Goal: Task Accomplishment & Management: Manage account settings

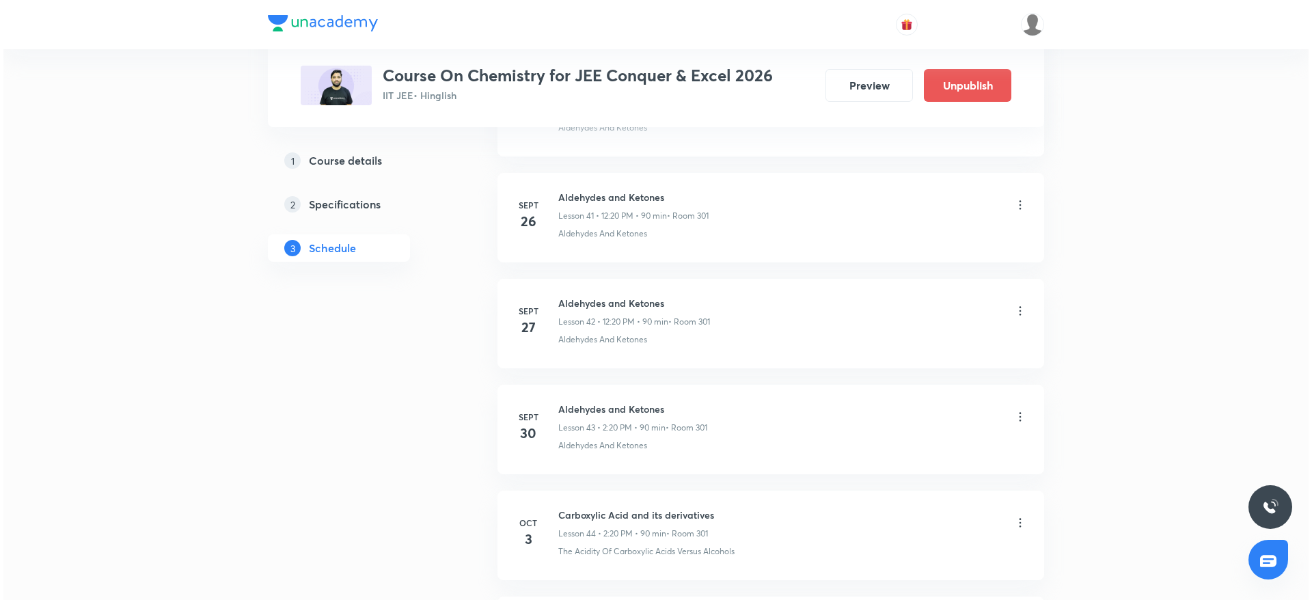
scroll to position [5367, 0]
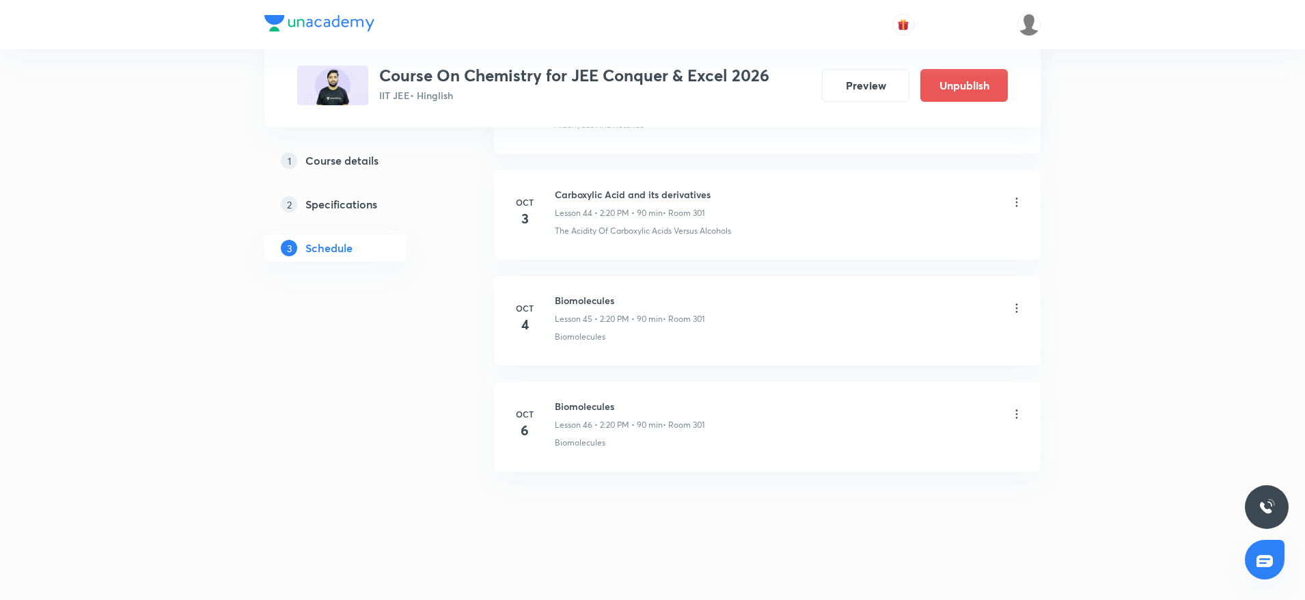
click at [1016, 415] on icon at bounding box center [1017, 414] width 14 height 14
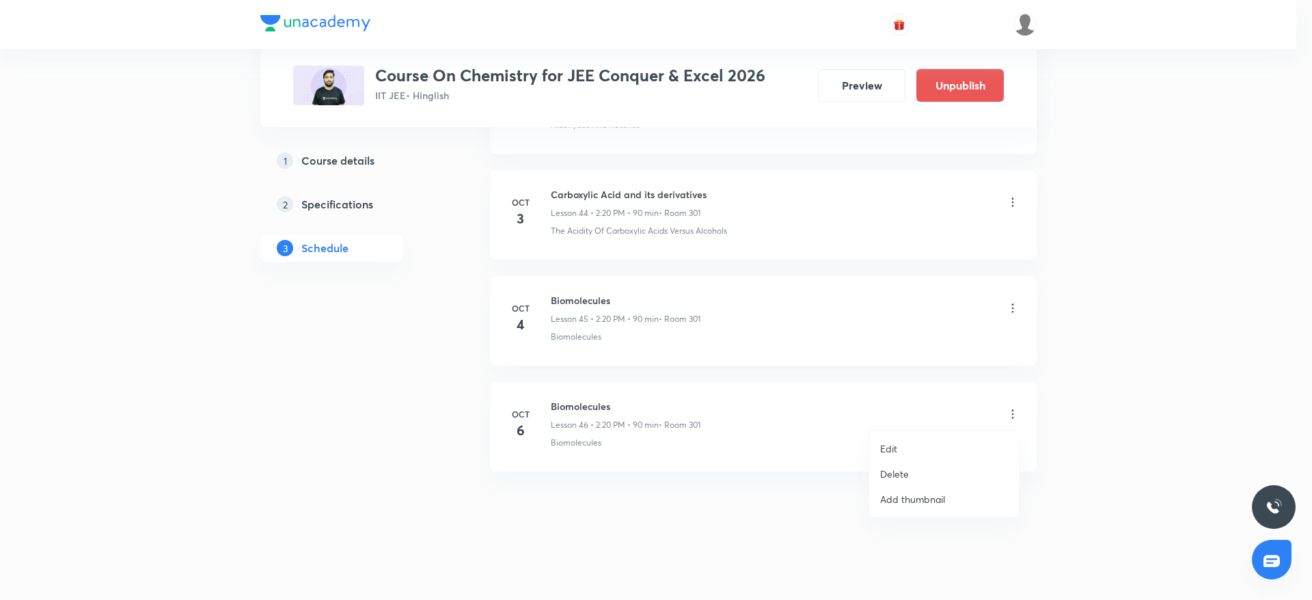
click at [887, 445] on p "Edit" at bounding box center [888, 448] width 17 height 14
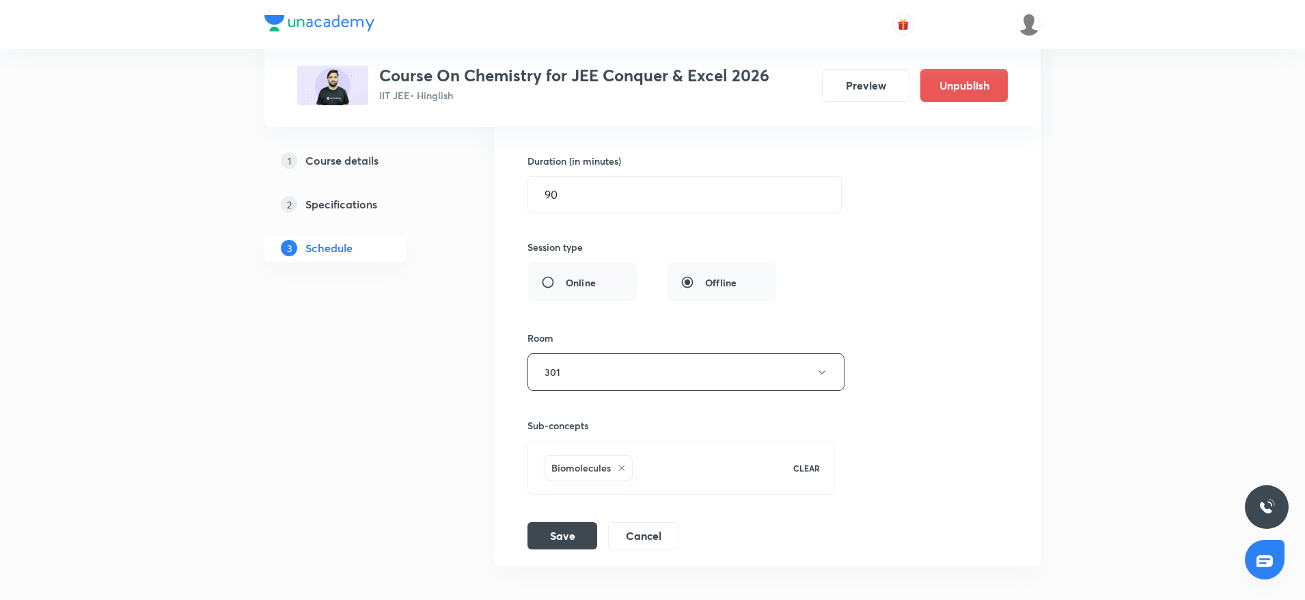
scroll to position [5060, 0]
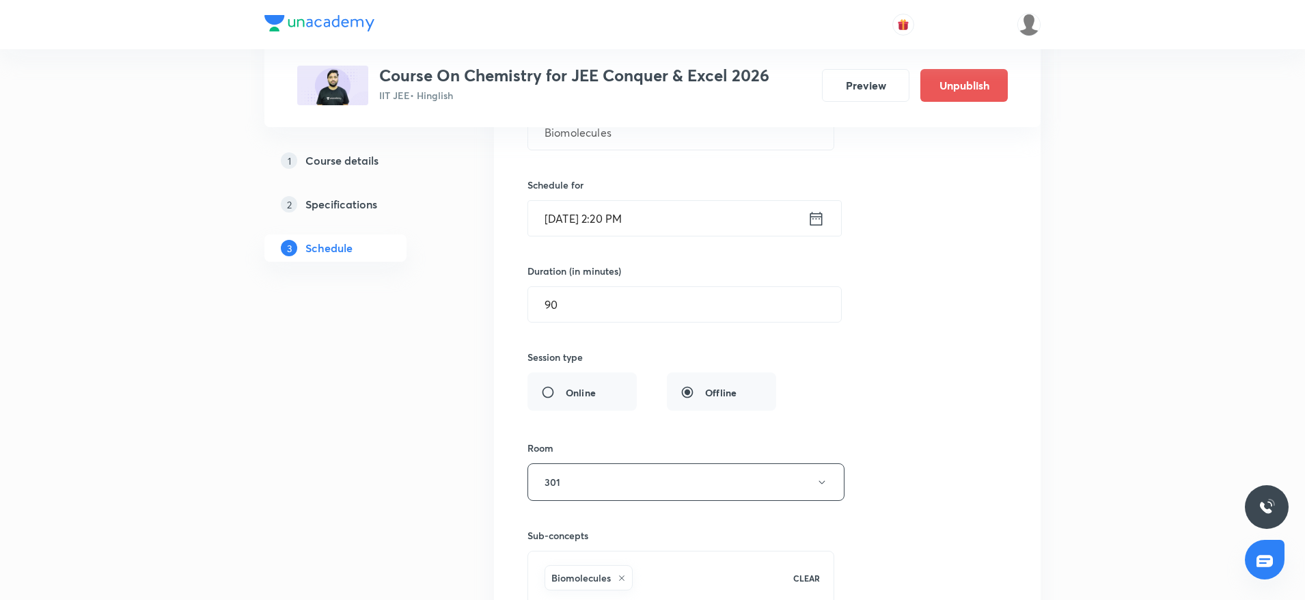
drag, startPoint x: 491, startPoint y: 303, endPoint x: 393, endPoint y: 304, distance: 98.4
type input "80"
click at [625, 215] on input "Oct 6, 2025, 2:20 PM" at bounding box center [667, 218] width 279 height 35
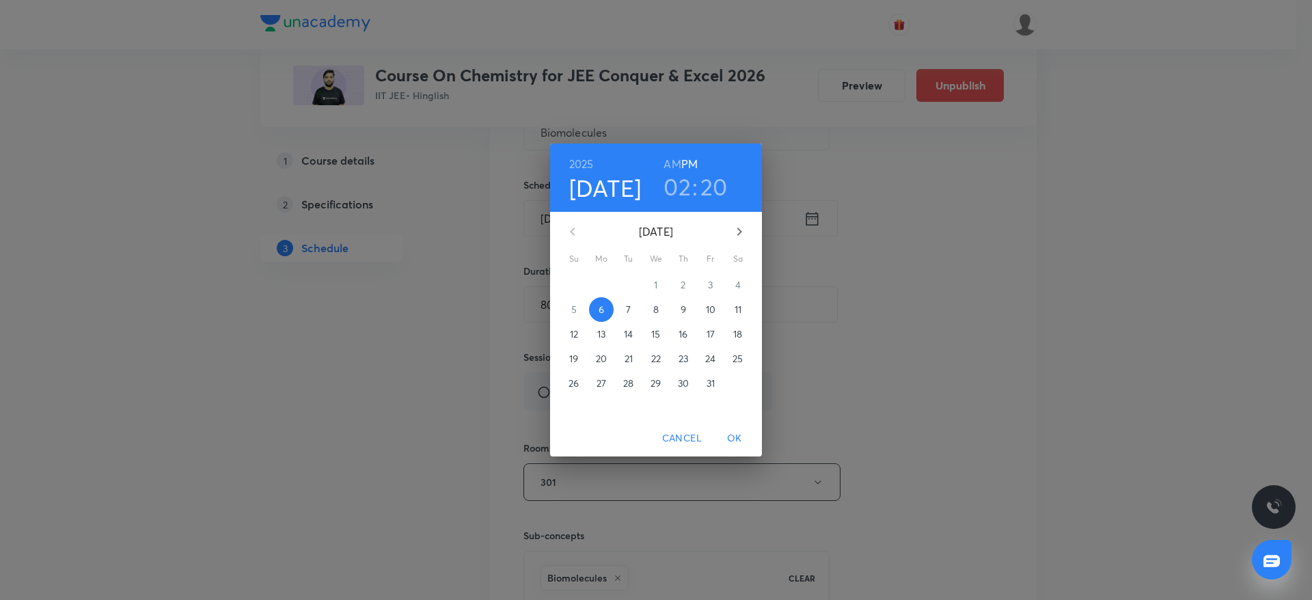
click at [711, 192] on h3 "20" at bounding box center [713, 186] width 27 height 29
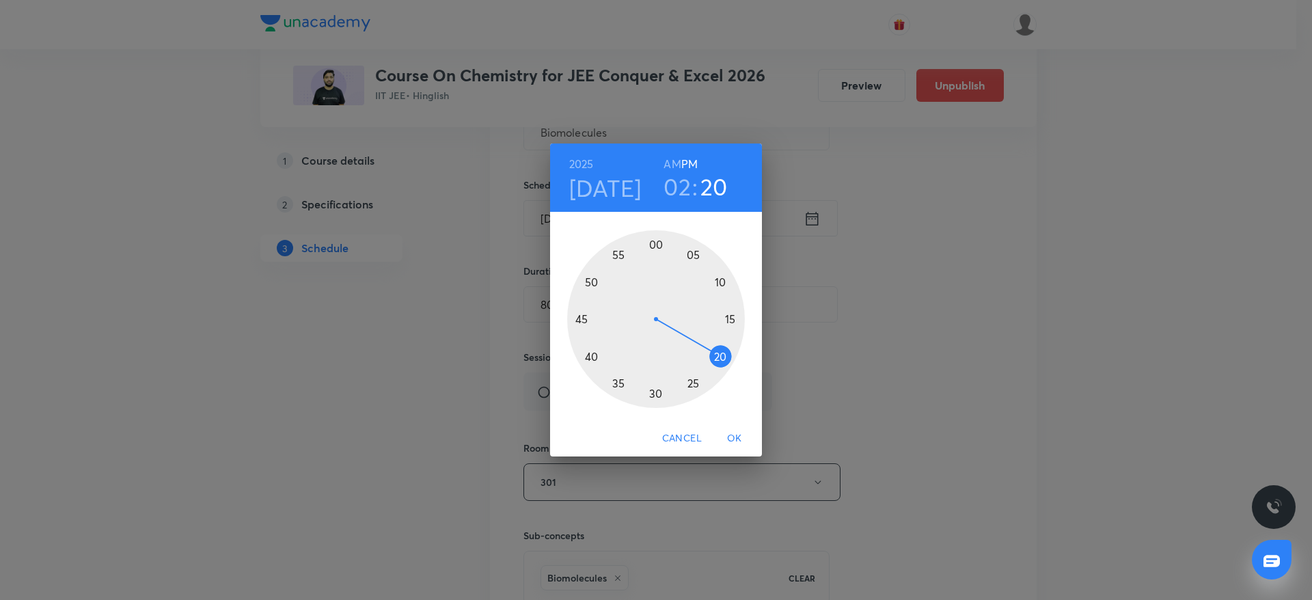
click at [654, 394] on div at bounding box center [656, 319] width 178 height 178
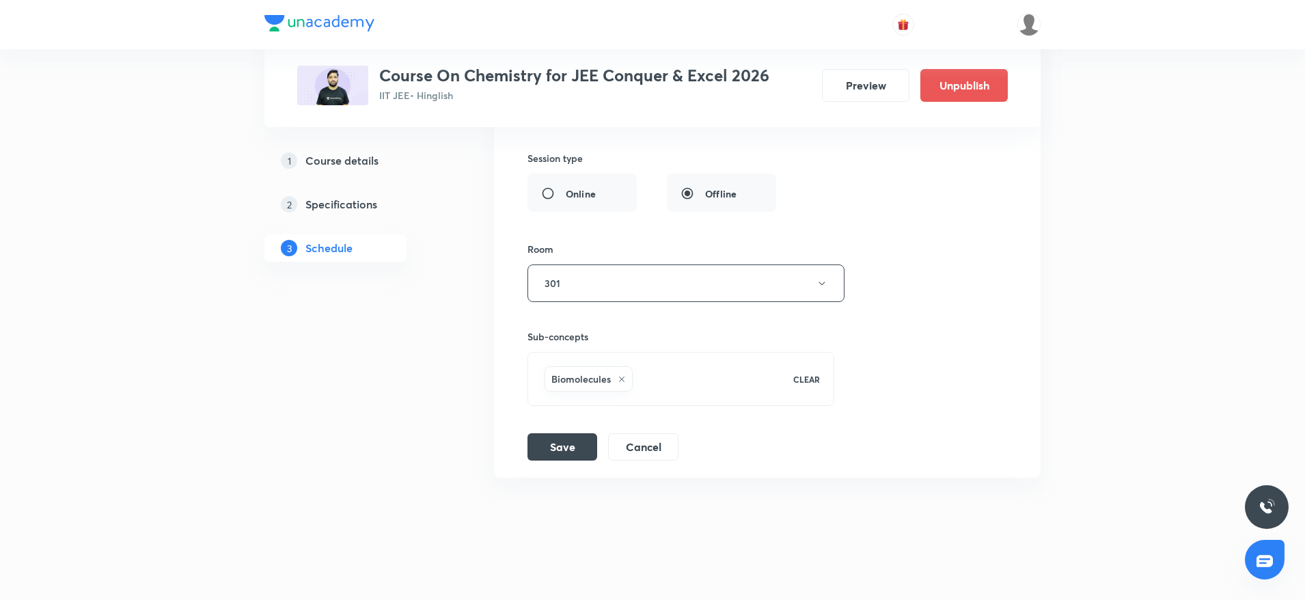
scroll to position [5265, 0]
click at [566, 441] on button "Save" at bounding box center [562, 439] width 70 height 27
click at [588, 445] on button "Save" at bounding box center [562, 439] width 70 height 27
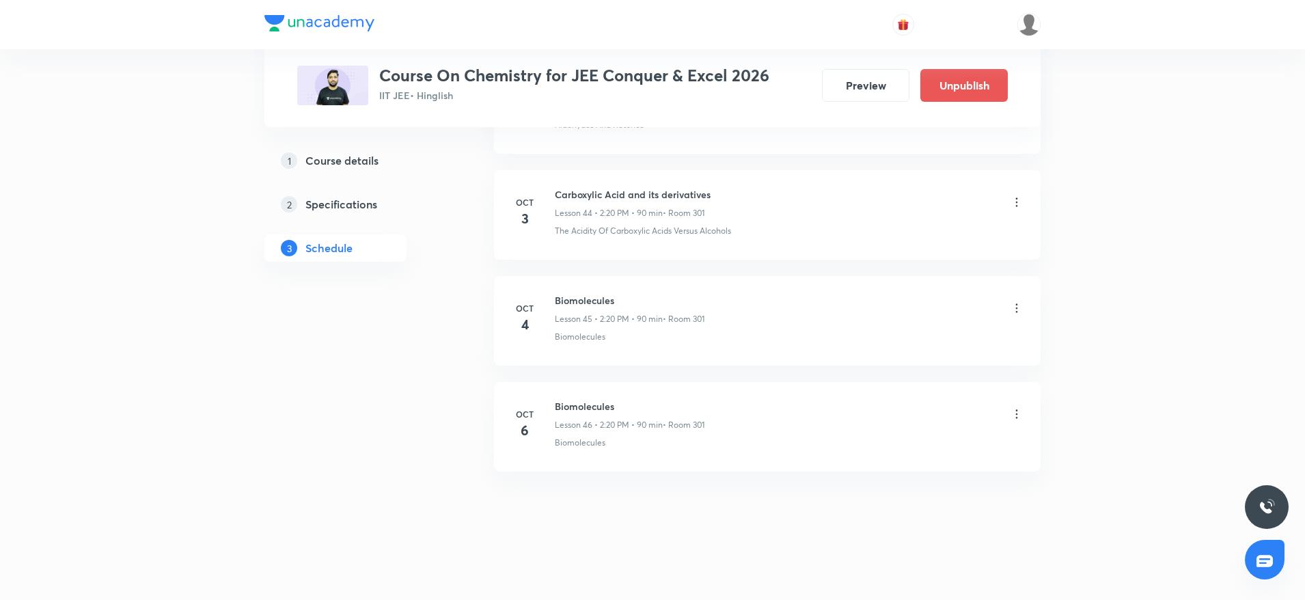
scroll to position [4739, 0]
